Goal: Task Accomplishment & Management: Use online tool/utility

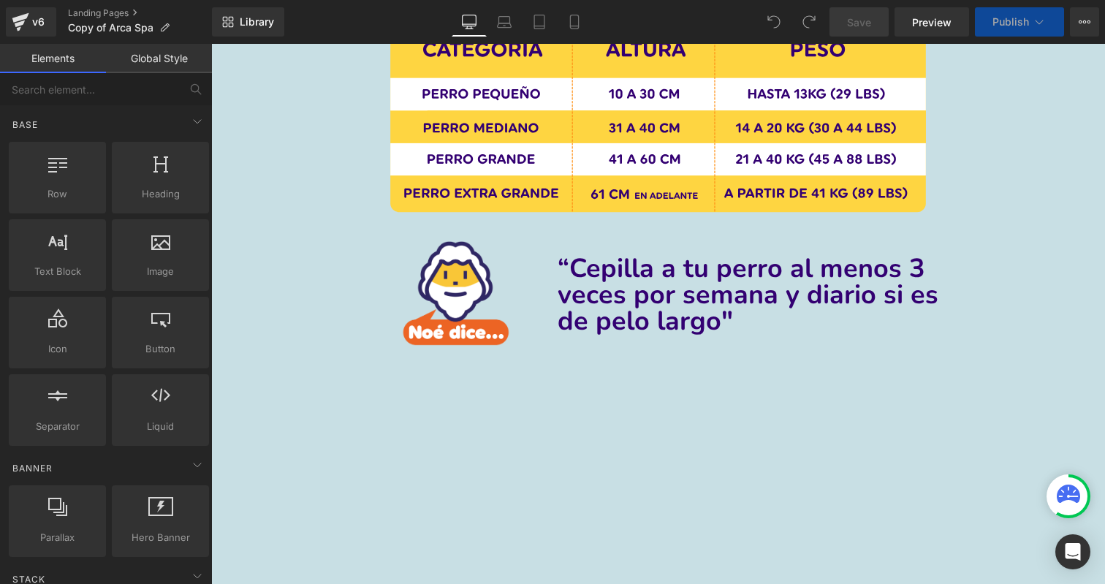
scroll to position [2613, 0]
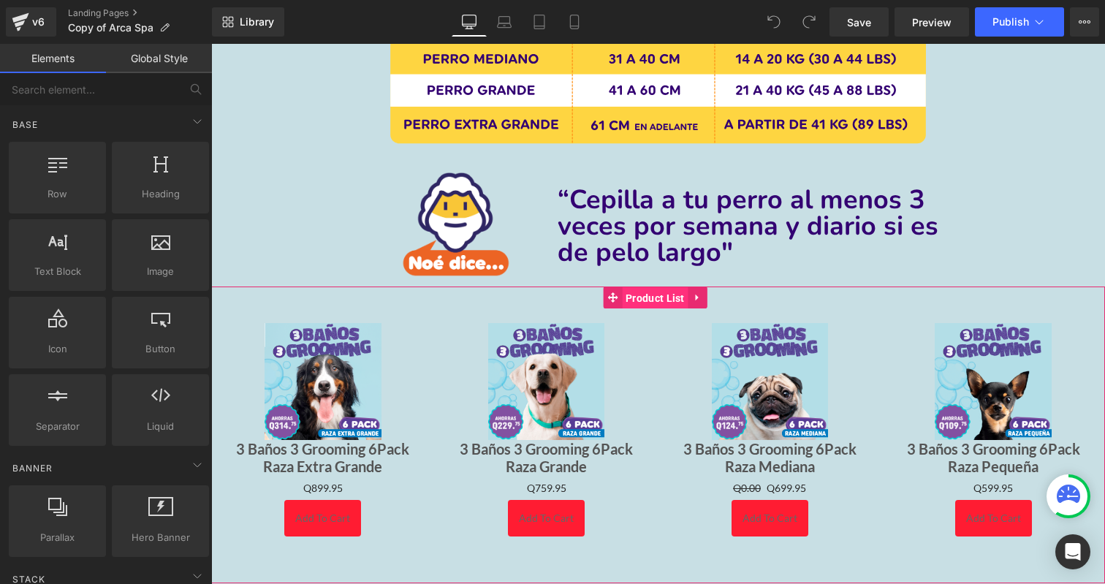
click at [669, 292] on span "Product List" at bounding box center [655, 298] width 66 height 22
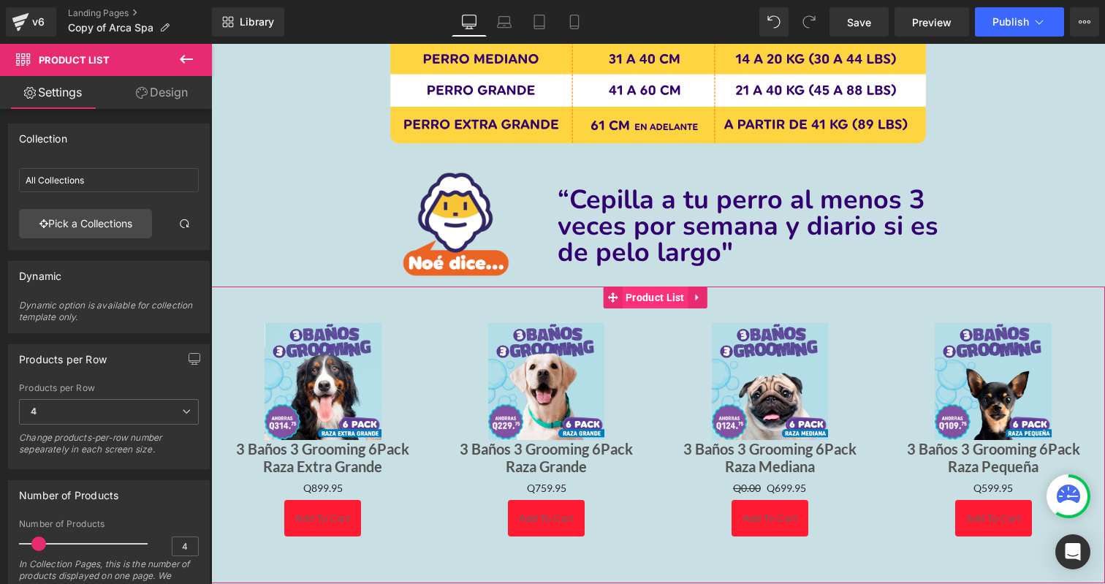
click at [656, 291] on span "Product List" at bounding box center [655, 297] width 66 height 22
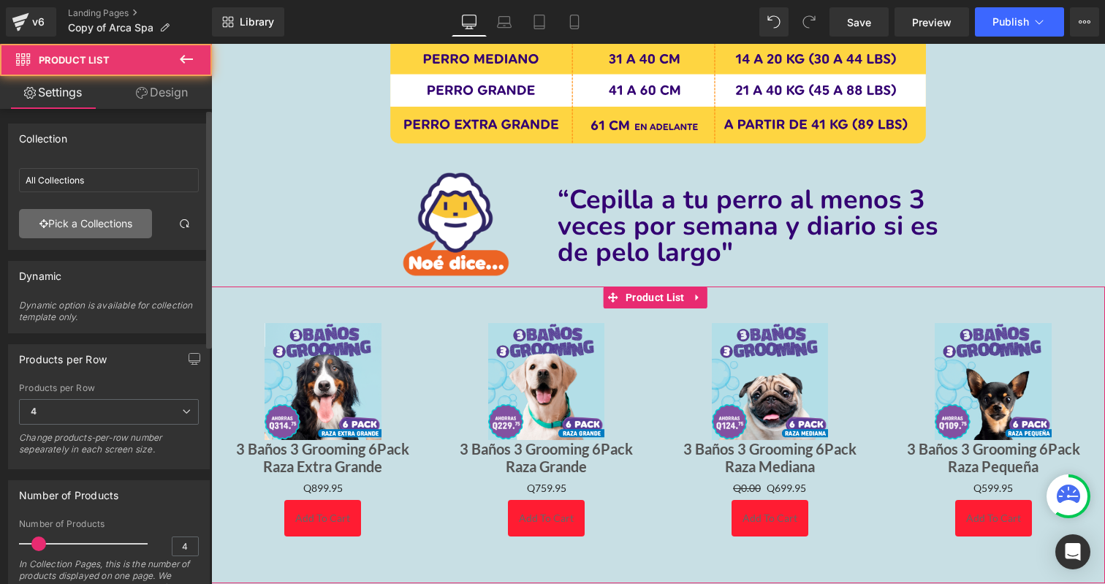
click at [47, 216] on link "Pick a Collections" at bounding box center [85, 223] width 133 height 29
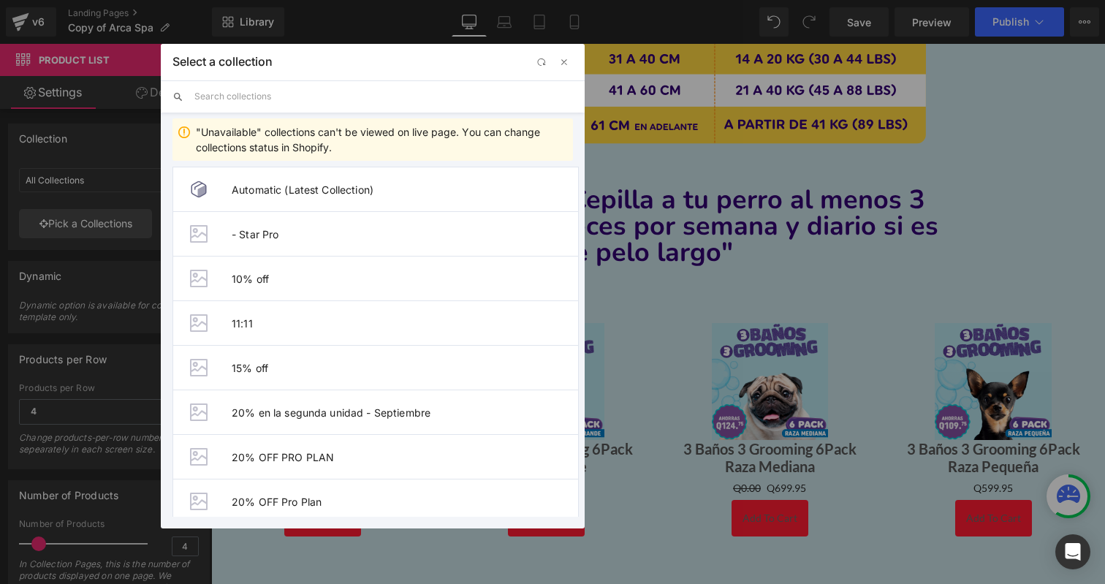
click at [273, 107] on input "text" at bounding box center [383, 96] width 378 height 32
paste input "[URL][DOMAIN_NAME][PERSON_NAME]"
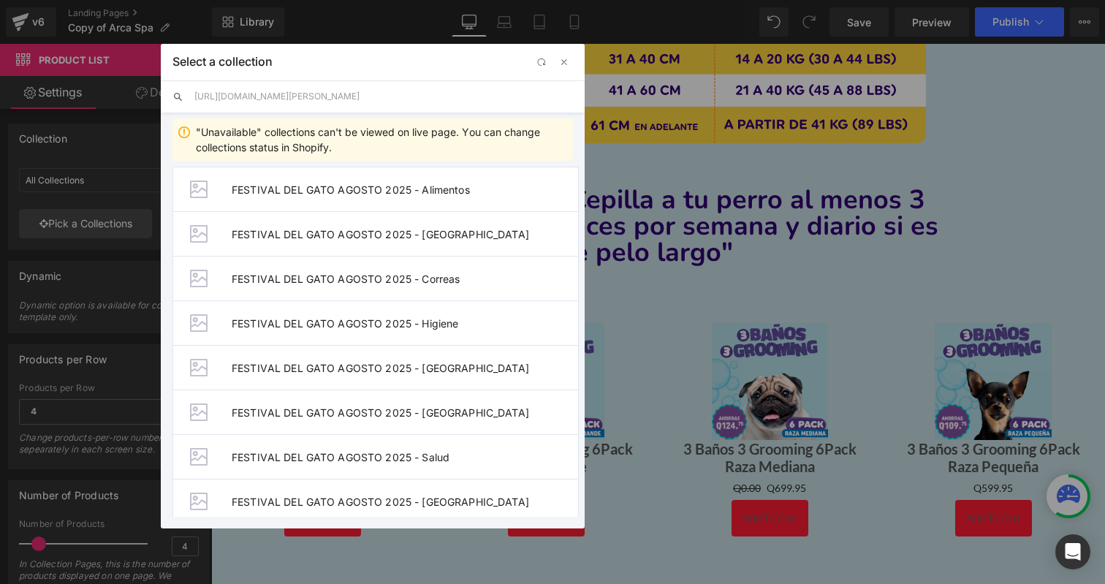
drag, startPoint x: 470, startPoint y: 97, endPoint x: 116, endPoint y: 96, distance: 353.6
click at [116, 96] on div "Select a collection Back to Library Insert [URL][DOMAIN_NAME][PERSON_NAME] "Una…" at bounding box center [552, 292] width 1105 height 584
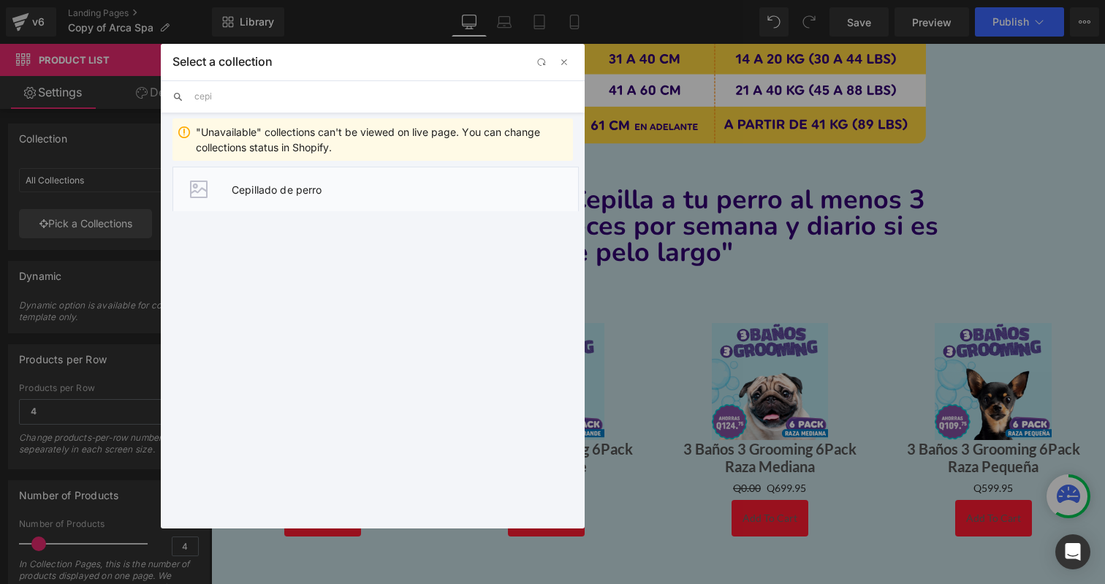
type input "cepi"
click at [256, 188] on span "Cepillado de perro" at bounding box center [405, 189] width 346 height 12
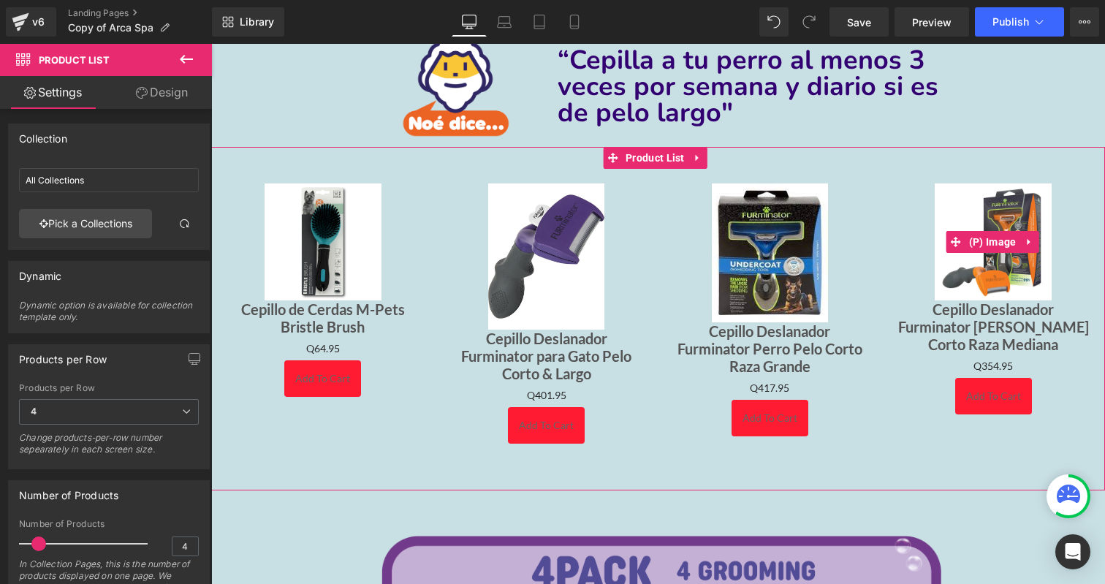
scroll to position [2754, 0]
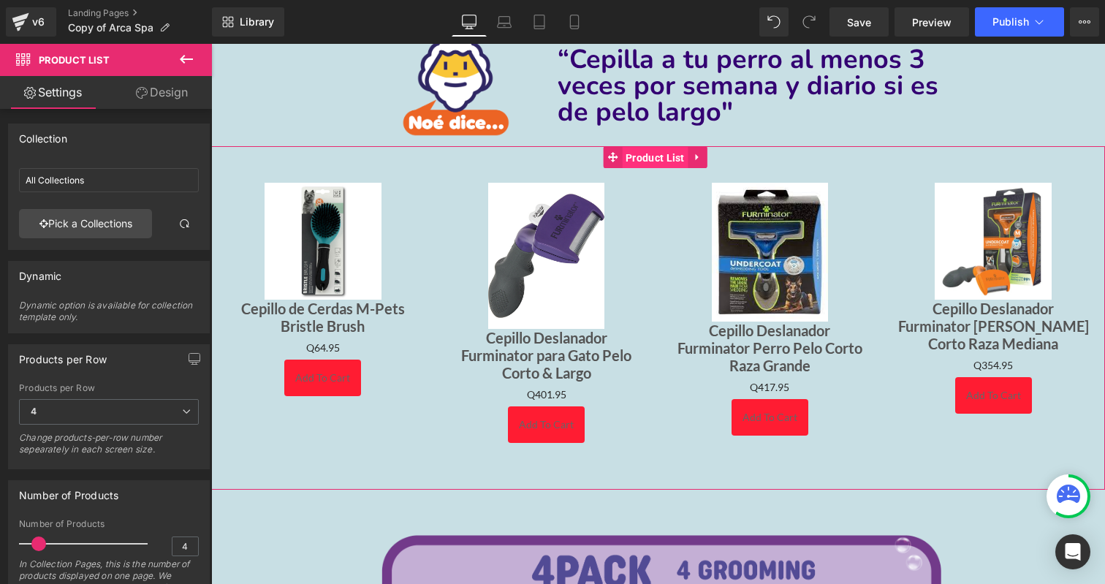
click at [665, 150] on span "Product List" at bounding box center [655, 158] width 66 height 22
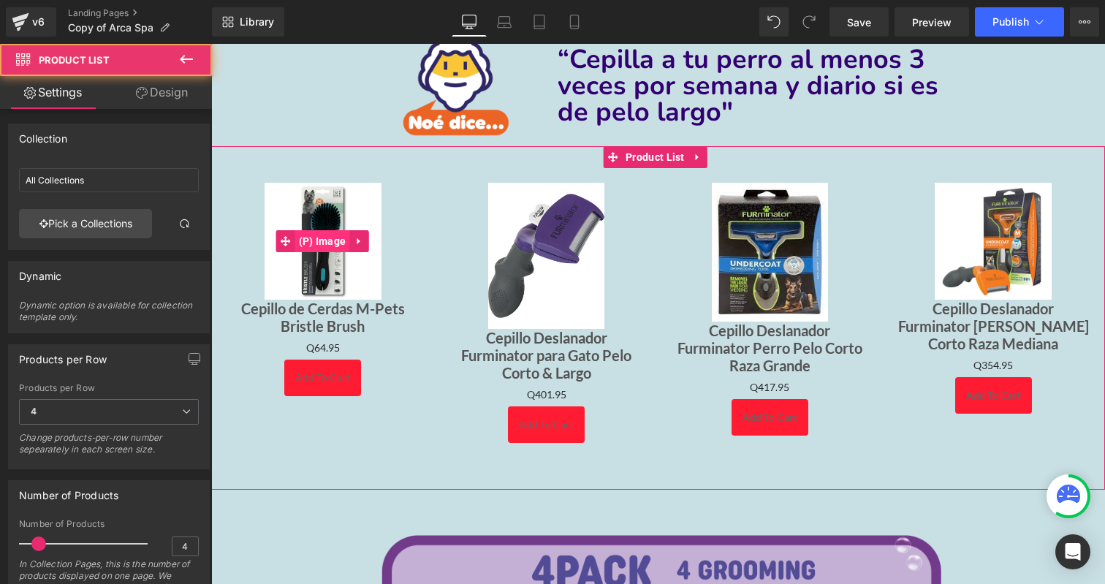
click at [332, 236] on span "(P) Image" at bounding box center [322, 241] width 55 height 22
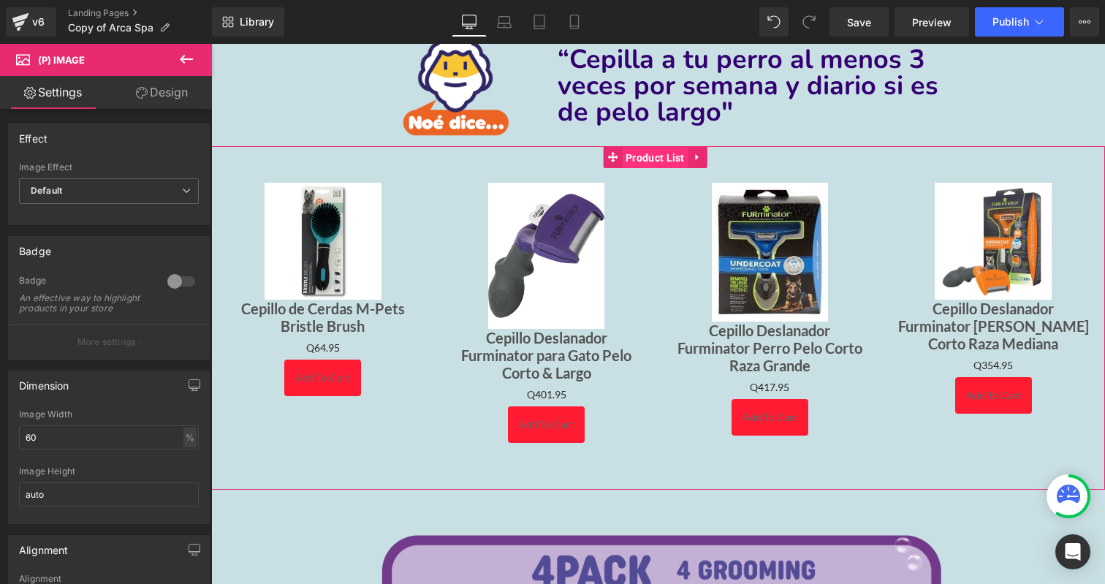
click at [674, 149] on span "Product List" at bounding box center [655, 158] width 66 height 22
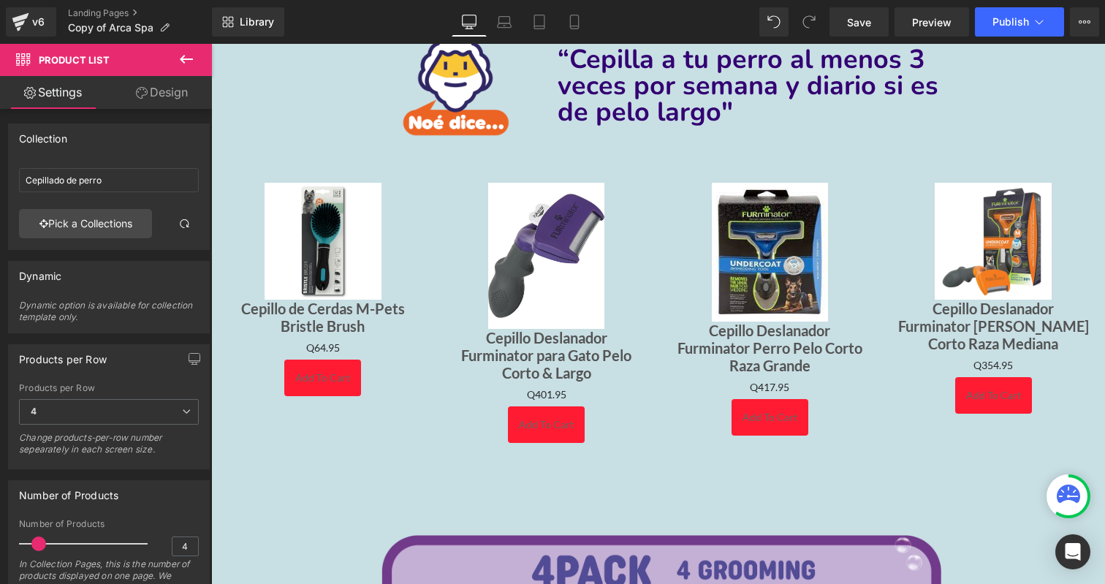
scroll to position [0, 0]
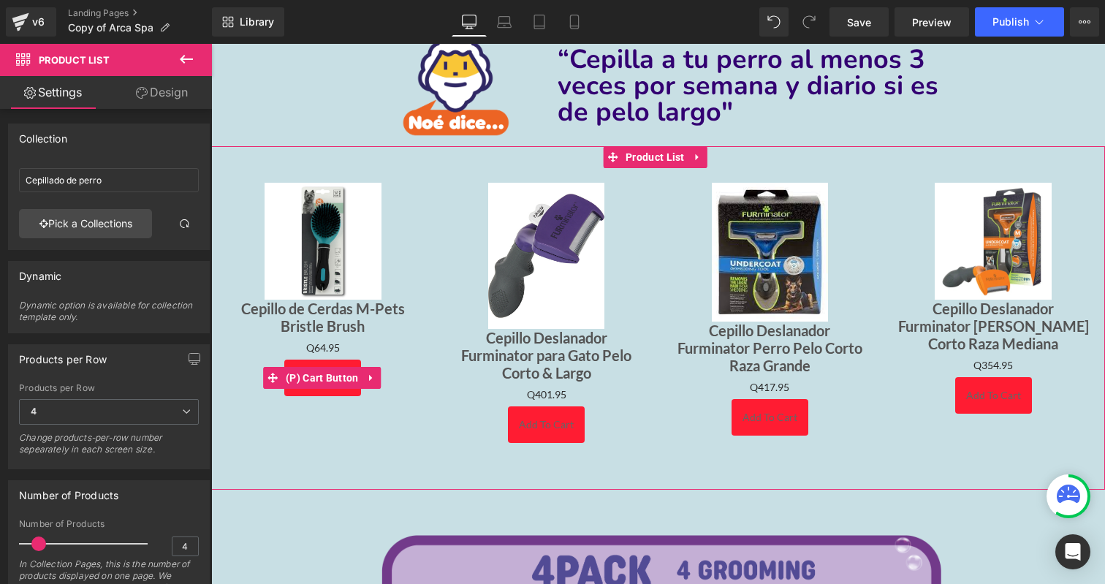
click at [323, 373] on span "(P) Cart Button" at bounding box center [322, 378] width 80 height 22
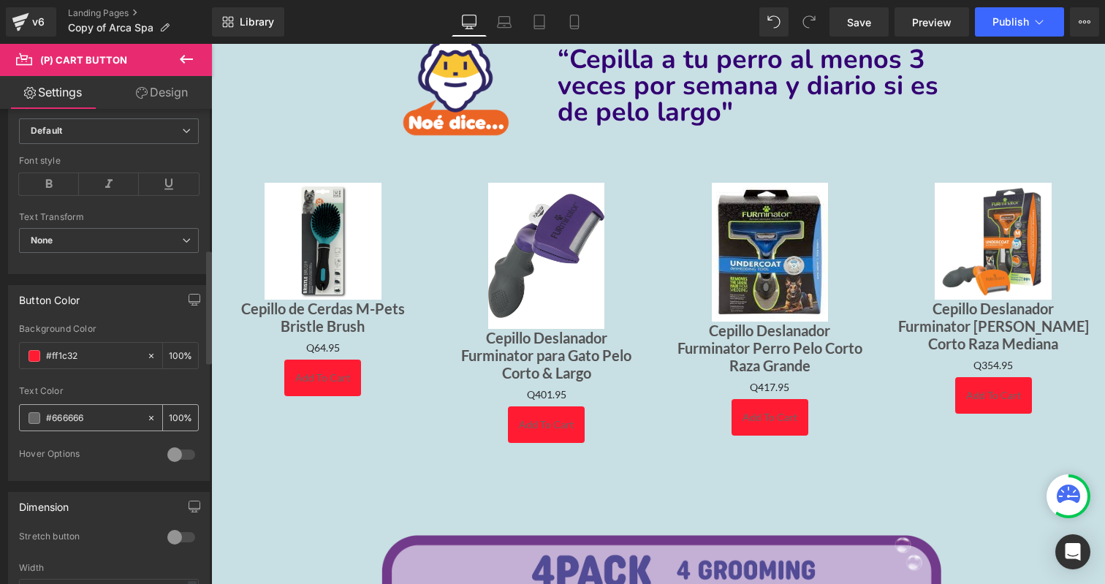
scroll to position [583, 0]
click at [37, 422] on span at bounding box center [34, 419] width 12 height 12
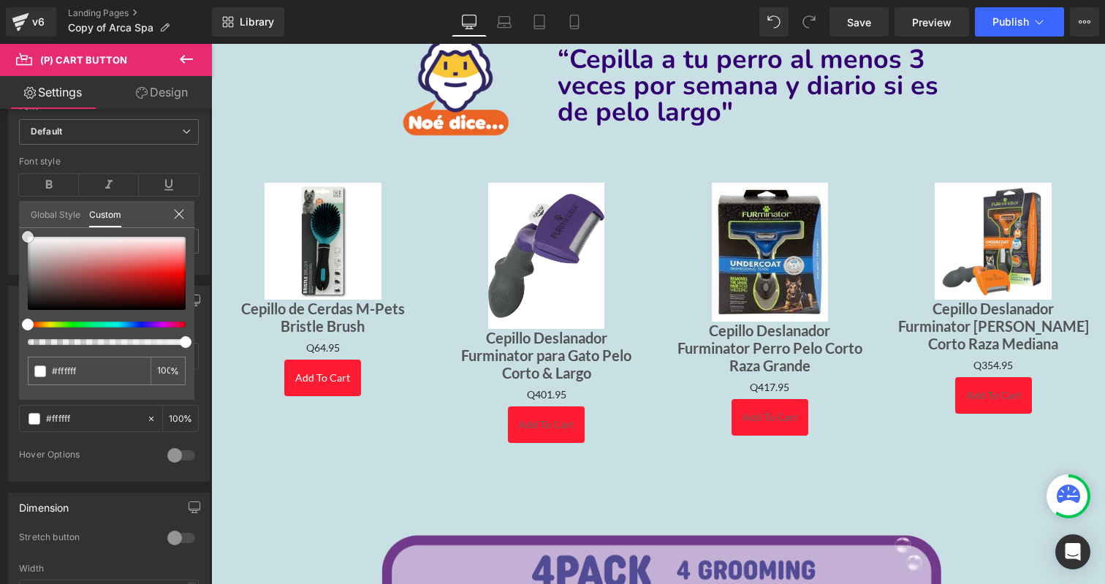
drag, startPoint x: 38, startPoint y: 279, endPoint x: -13, endPoint y: 128, distance: 159.6
click at [0, 128] on html "(P) Cart Button You are previewing how the will restyle your page. You can not …" at bounding box center [552, 292] width 1105 height 584
click at [206, 189] on div at bounding box center [207, 350] width 9 height 476
click at [182, 221] on div at bounding box center [179, 215] width 12 height 14
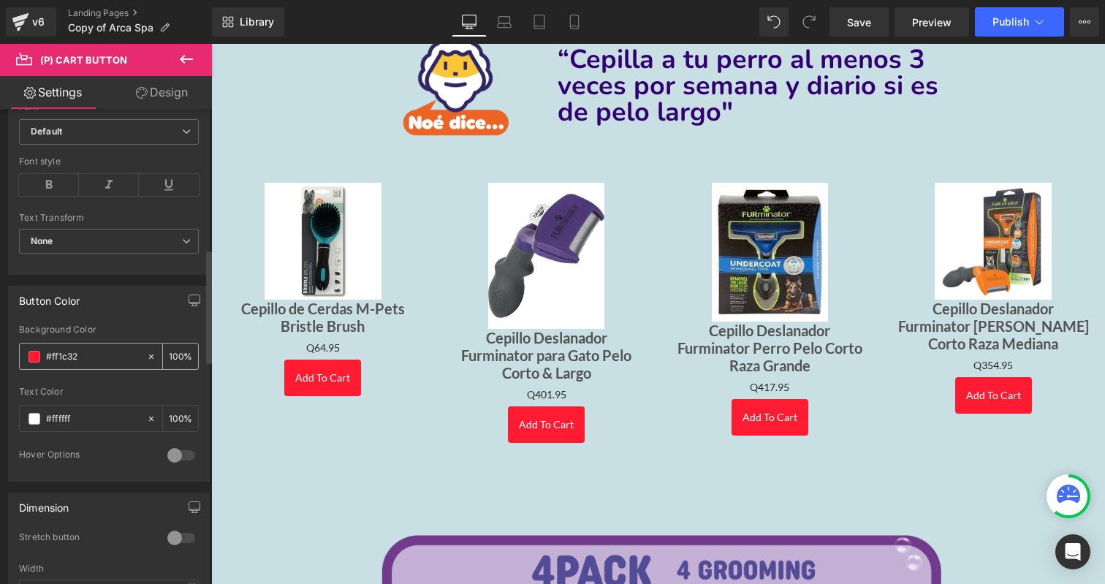
click at [33, 356] on span at bounding box center [34, 357] width 12 height 12
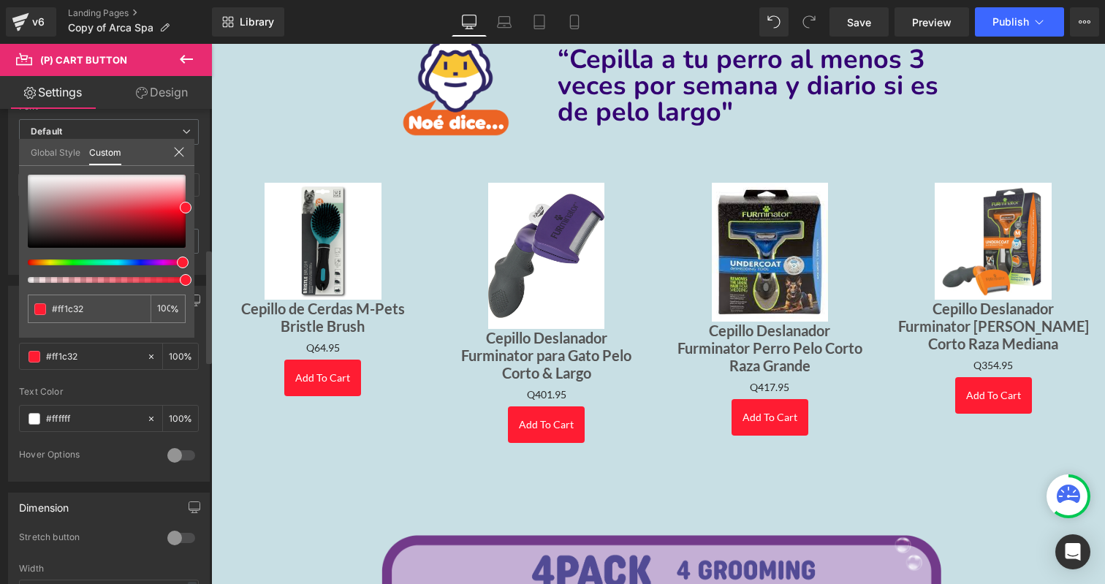
click at [121, 292] on div "#ff1c32 100 %" at bounding box center [106, 256] width 175 height 163
drag, startPoint x: 121, startPoint y: 306, endPoint x: 8, endPoint y: 307, distance: 113.2
click at [8, 307] on div "Button Color #ff1c32 Background Color #ff1c32 100 % #666666 Text Color #666666 …" at bounding box center [109, 378] width 218 height 207
paste input "31006F"
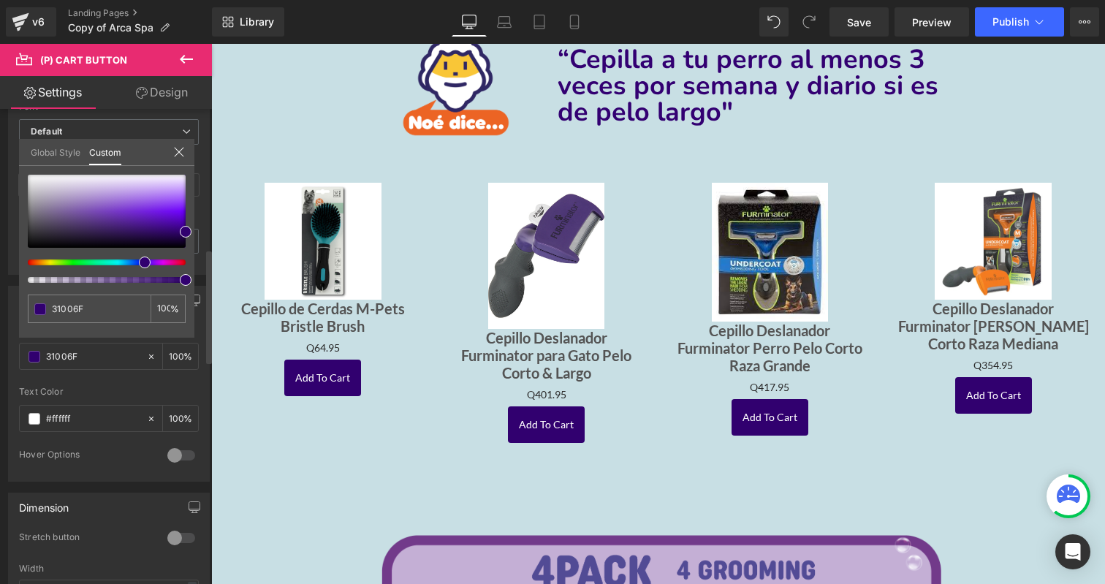
type input "31006F"
click at [186, 149] on div "Global Style Custom" at bounding box center [106, 152] width 175 height 27
click at [177, 148] on icon at bounding box center [179, 152] width 12 height 12
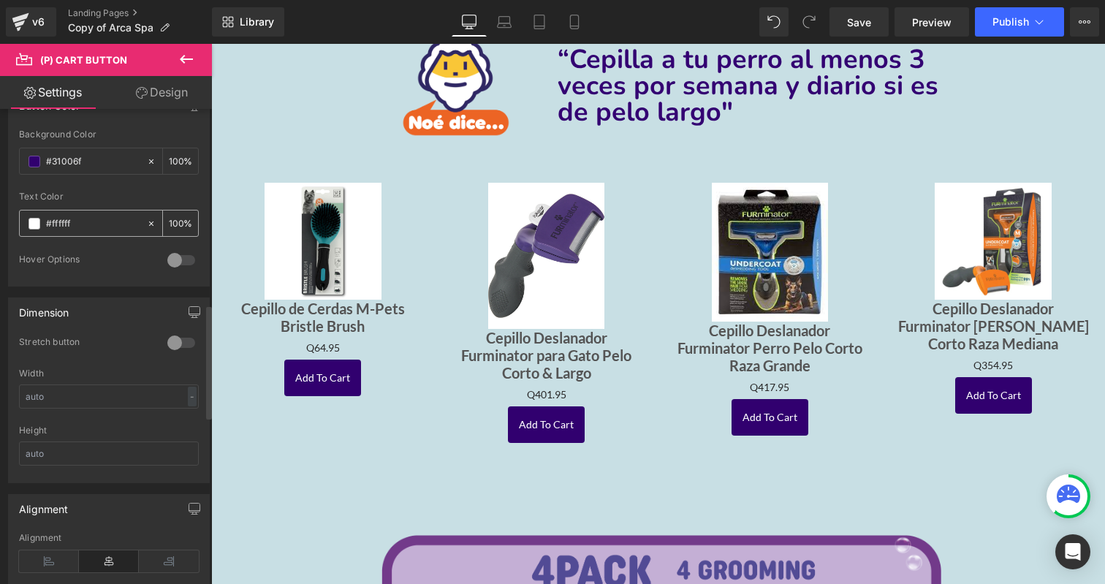
scroll to position [827, 0]
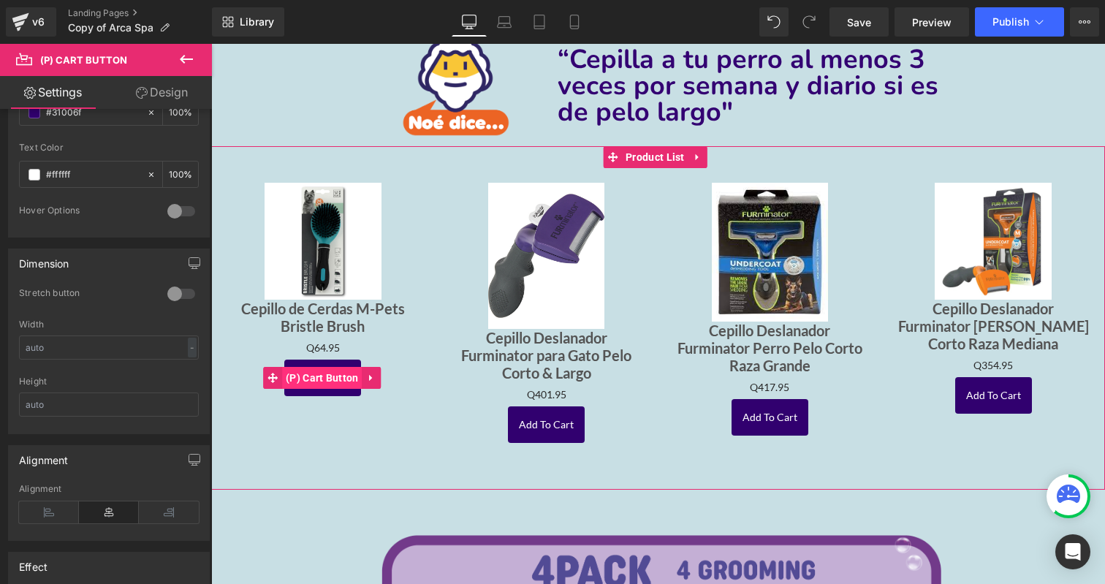
click at [317, 376] on span "(P) Cart Button" at bounding box center [322, 378] width 80 height 22
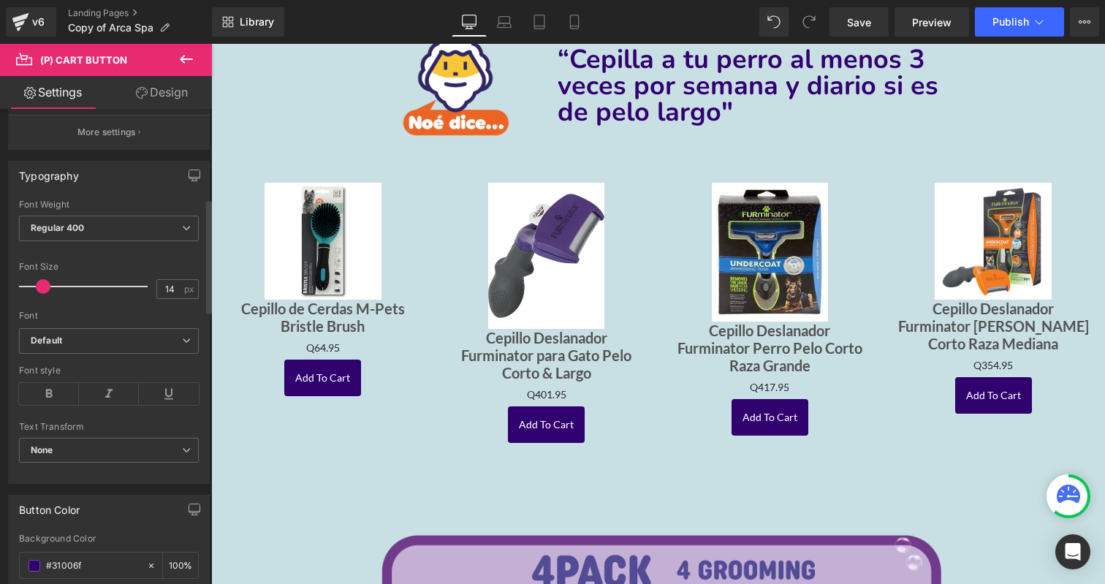
scroll to position [373, 0]
click at [159, 341] on b "Default" at bounding box center [106, 341] width 151 height 12
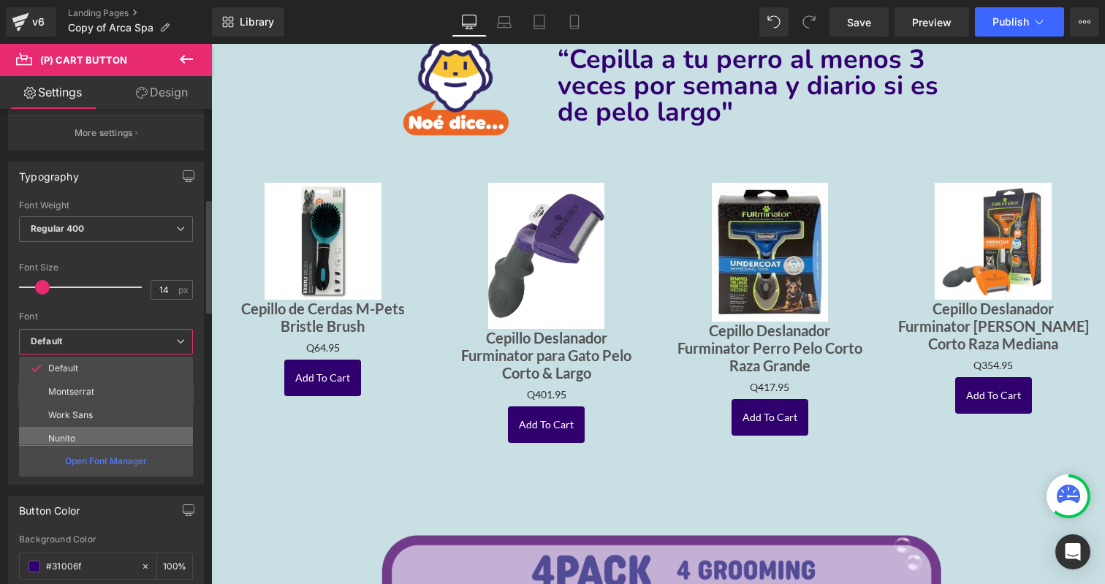
click at [117, 431] on li "Nunito" at bounding box center [109, 438] width 180 height 23
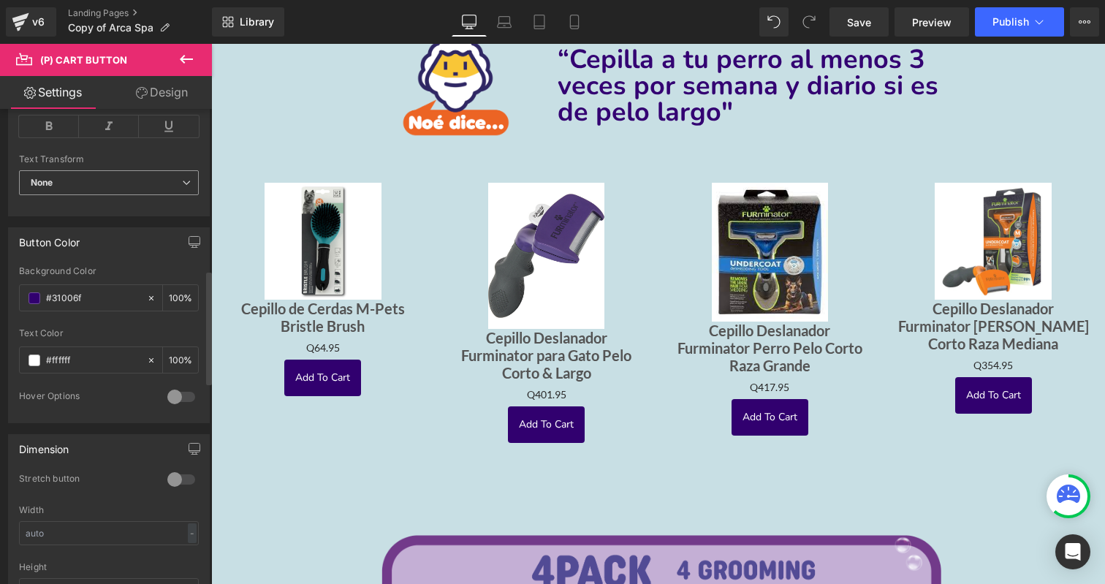
scroll to position [672, 0]
